Goal: Information Seeking & Learning: Learn about a topic

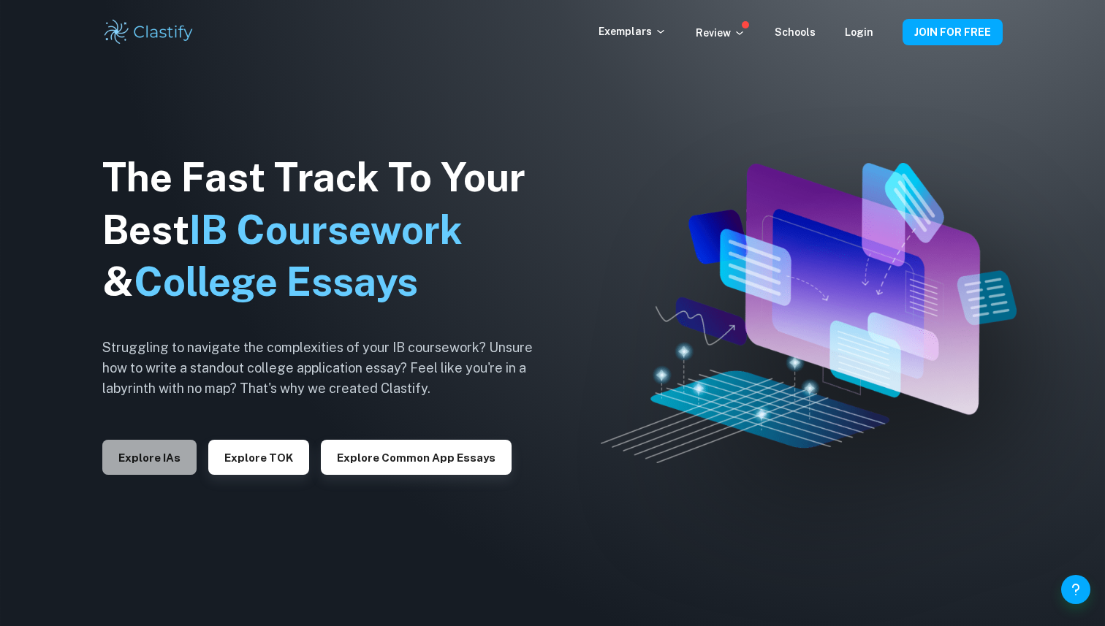
click at [158, 466] on button "Explore IAs" at bounding box center [149, 457] width 94 height 35
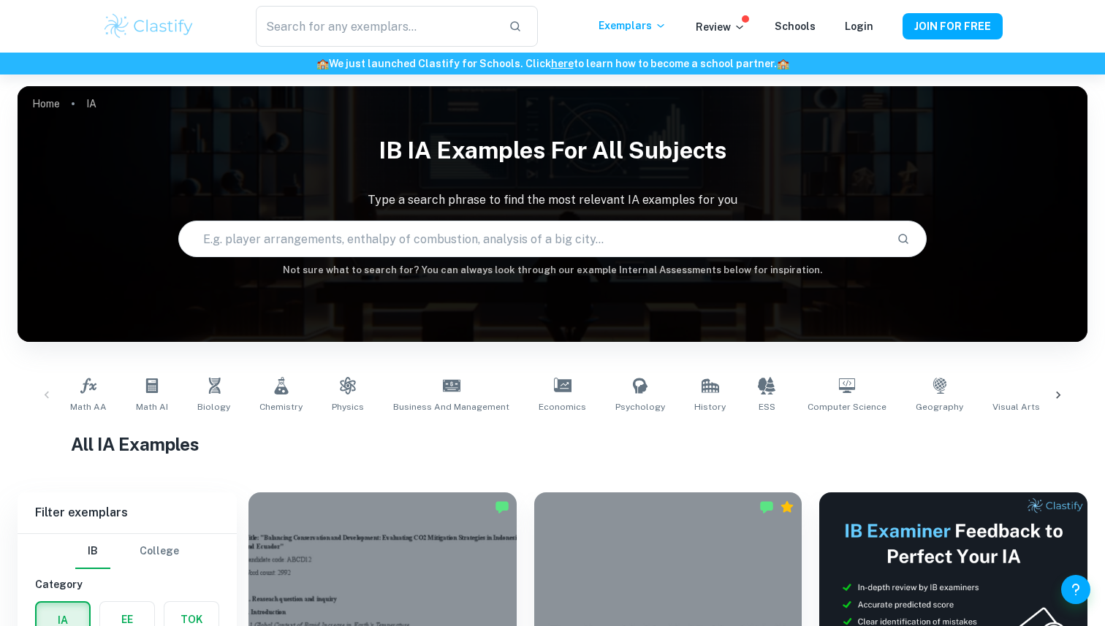
scroll to position [75, 0]
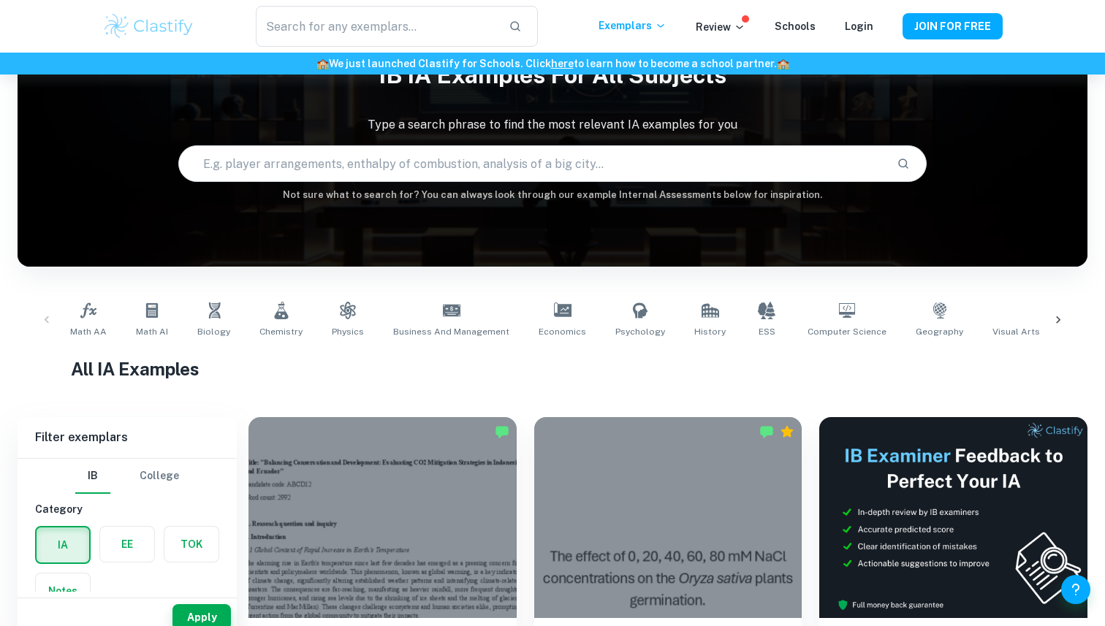
click at [314, 313] on div "Math AA Math AI Biology Chemistry Physics Business and Management Economics Psy…" at bounding box center [552, 320] width 976 height 48
click at [340, 312] on icon at bounding box center [347, 311] width 15 height 18
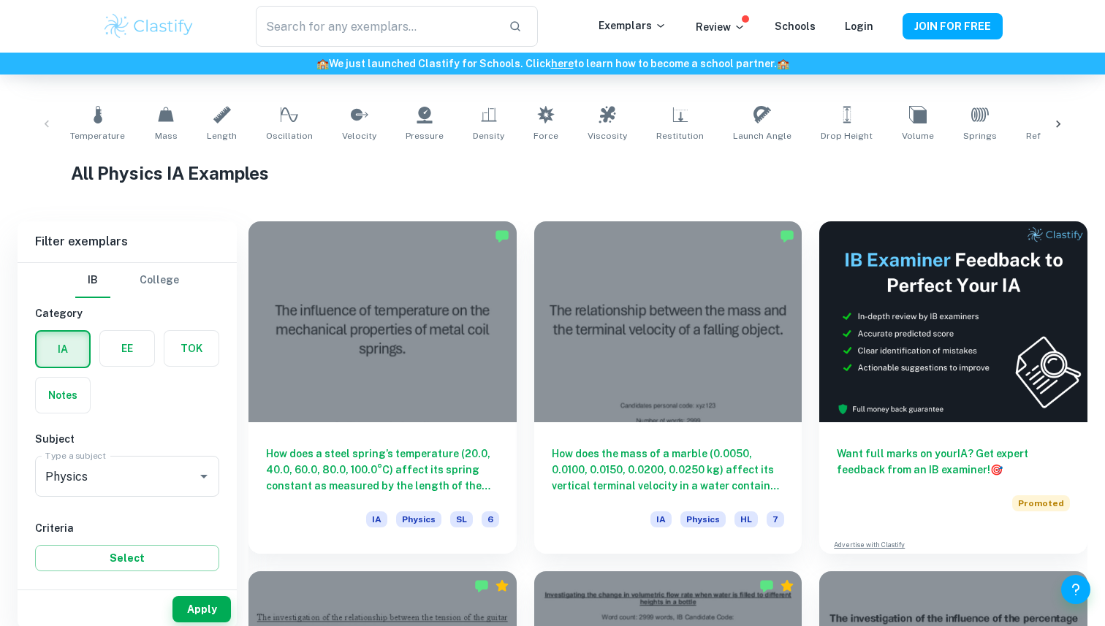
scroll to position [200, 0]
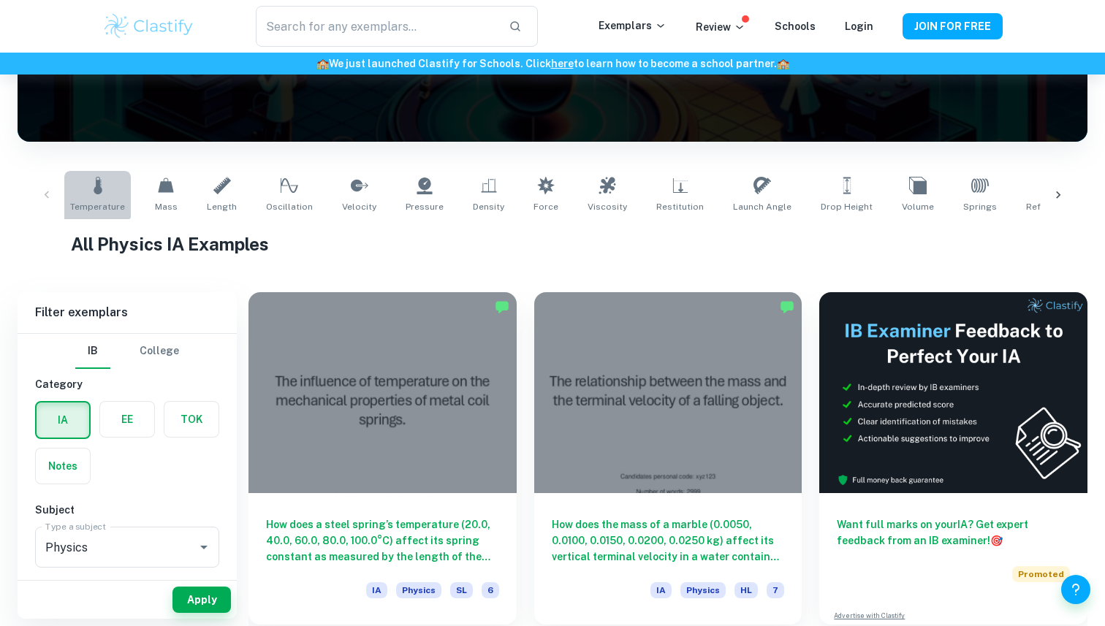
click at [86, 184] on link "Temperature" at bounding box center [97, 195] width 67 height 48
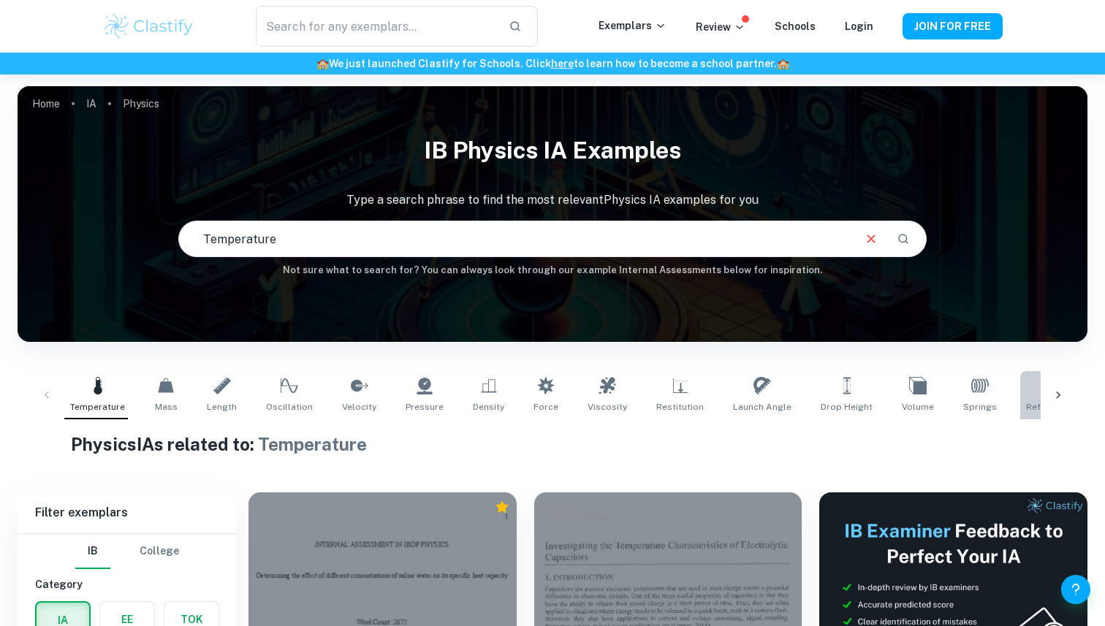
click at [1026, 398] on link "Refractive Index" at bounding box center [1060, 395] width 81 height 48
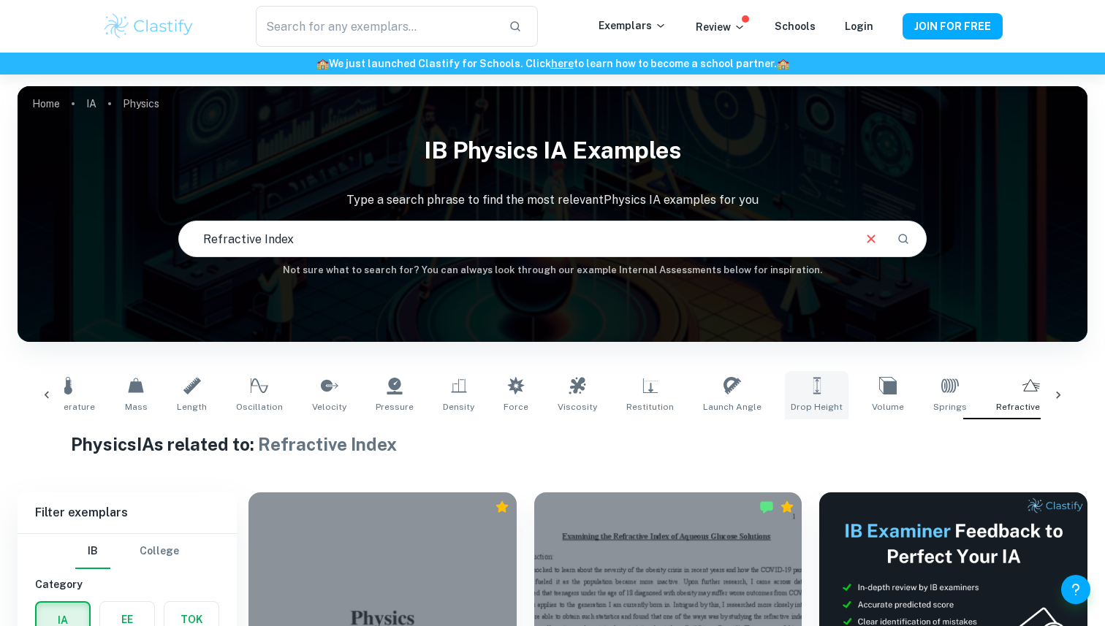
click at [801, 400] on span "Drop Height" at bounding box center [817, 406] width 52 height 13
type input "Drop Height"
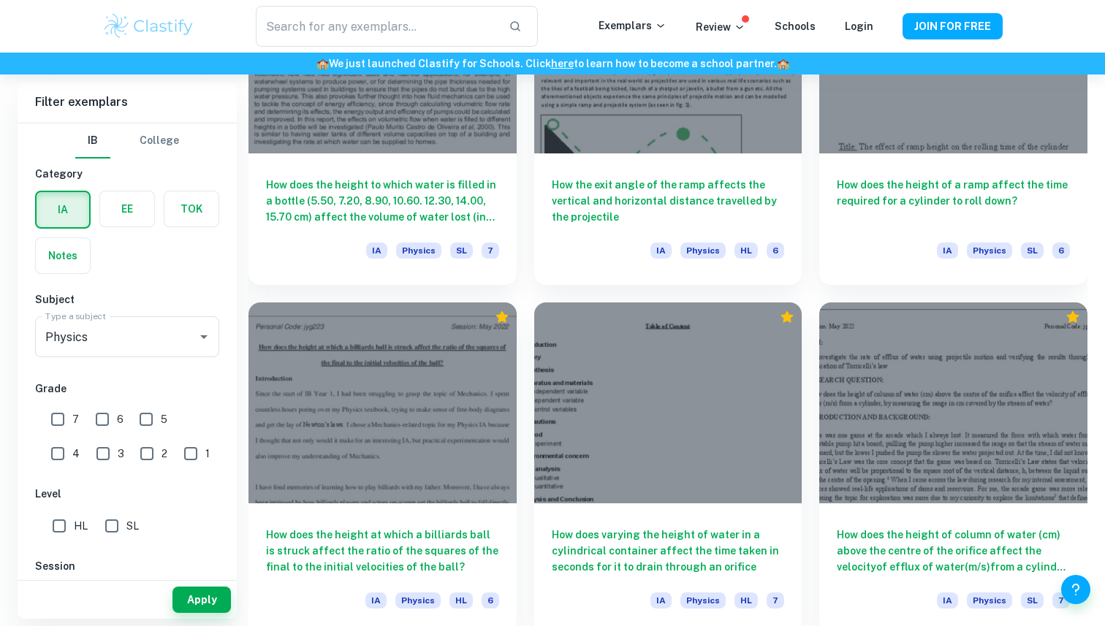
scroll to position [2210, 0]
